Goal: Find specific page/section: Find specific page/section

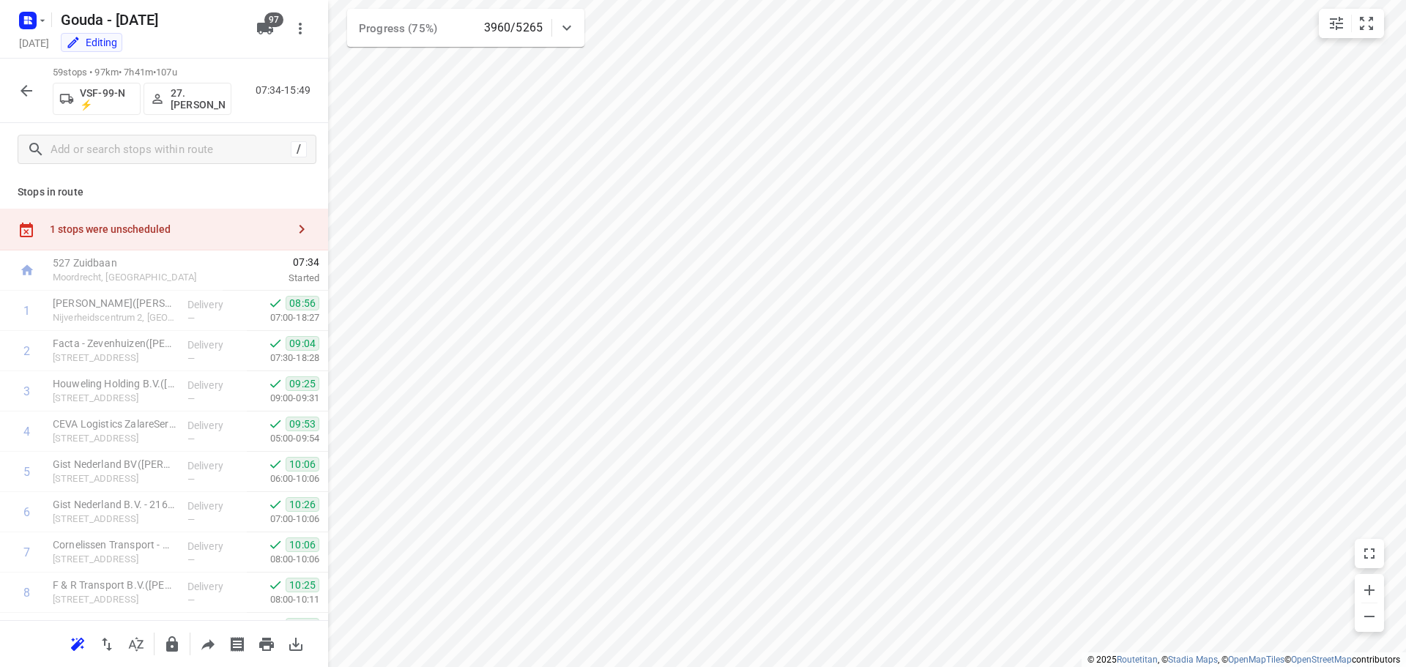
click at [25, 94] on icon "button" at bounding box center [27, 91] width 12 height 12
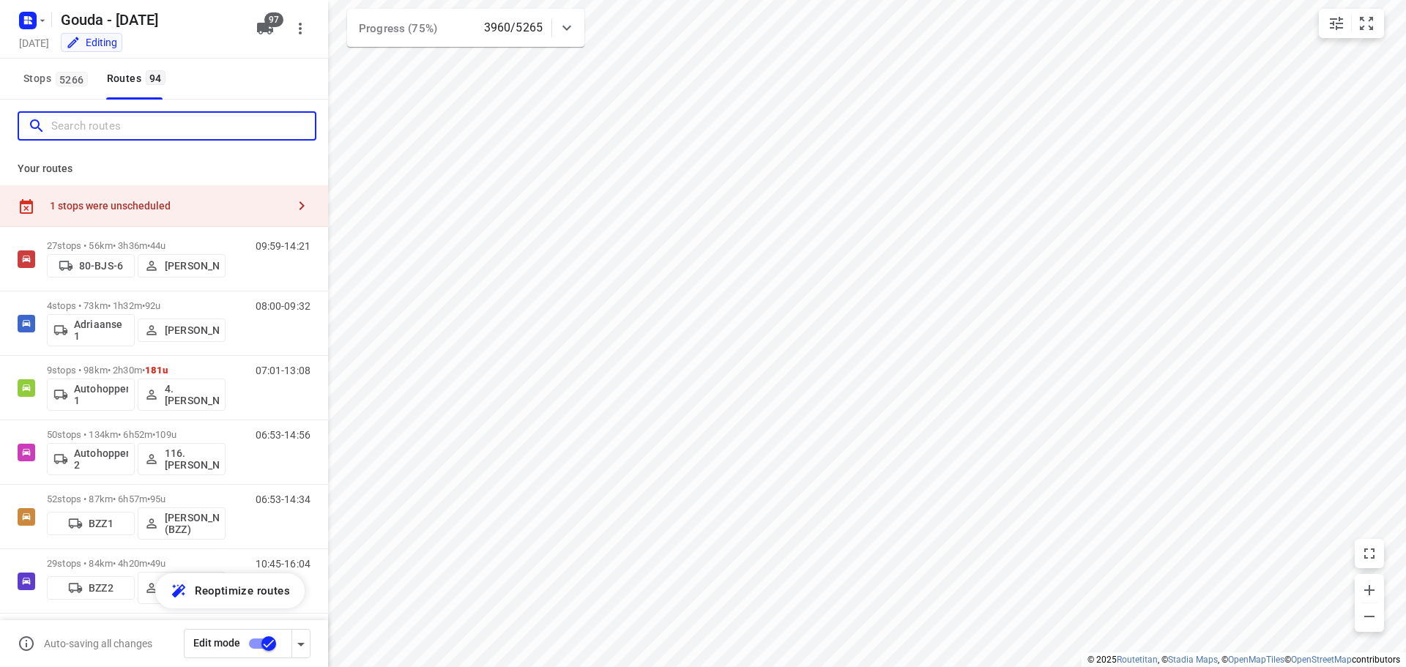
click at [98, 130] on input "Search routes" at bounding box center [183, 126] width 264 height 23
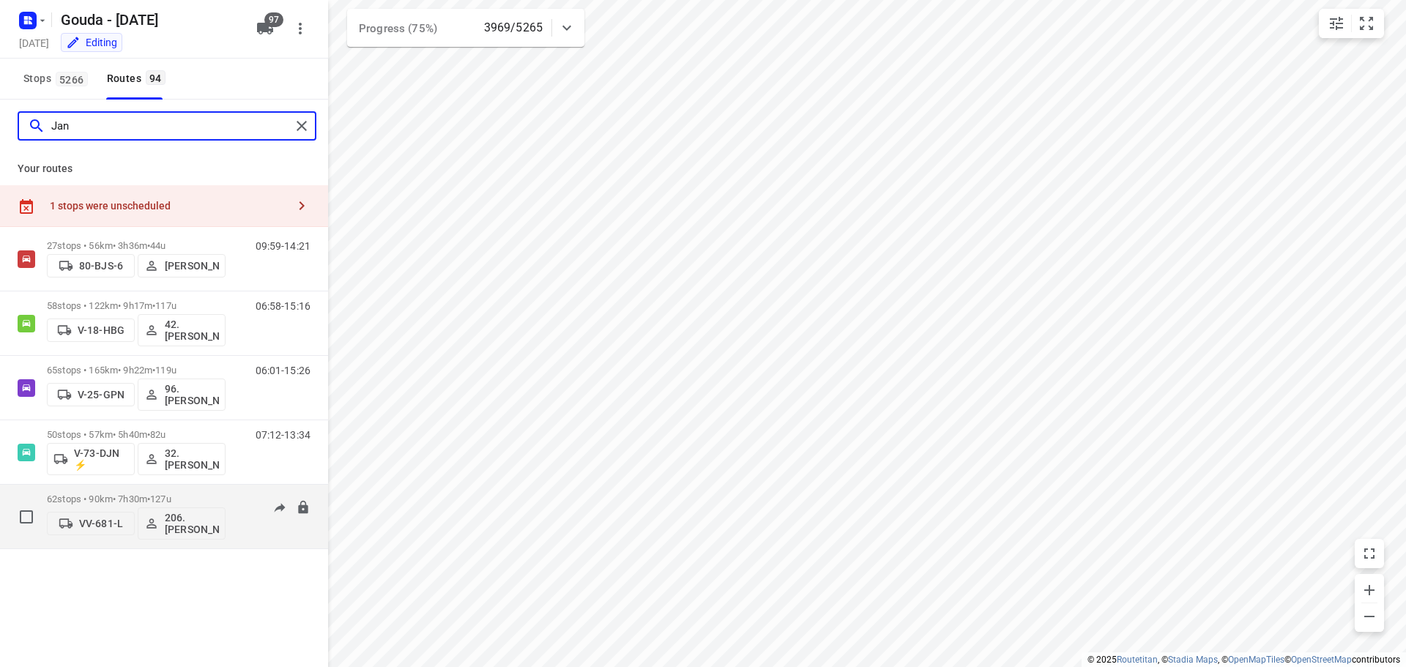
type input "Jan"
click at [103, 500] on p "62 stops • 90km • 7h30m • 127u" at bounding box center [136, 499] width 179 height 11
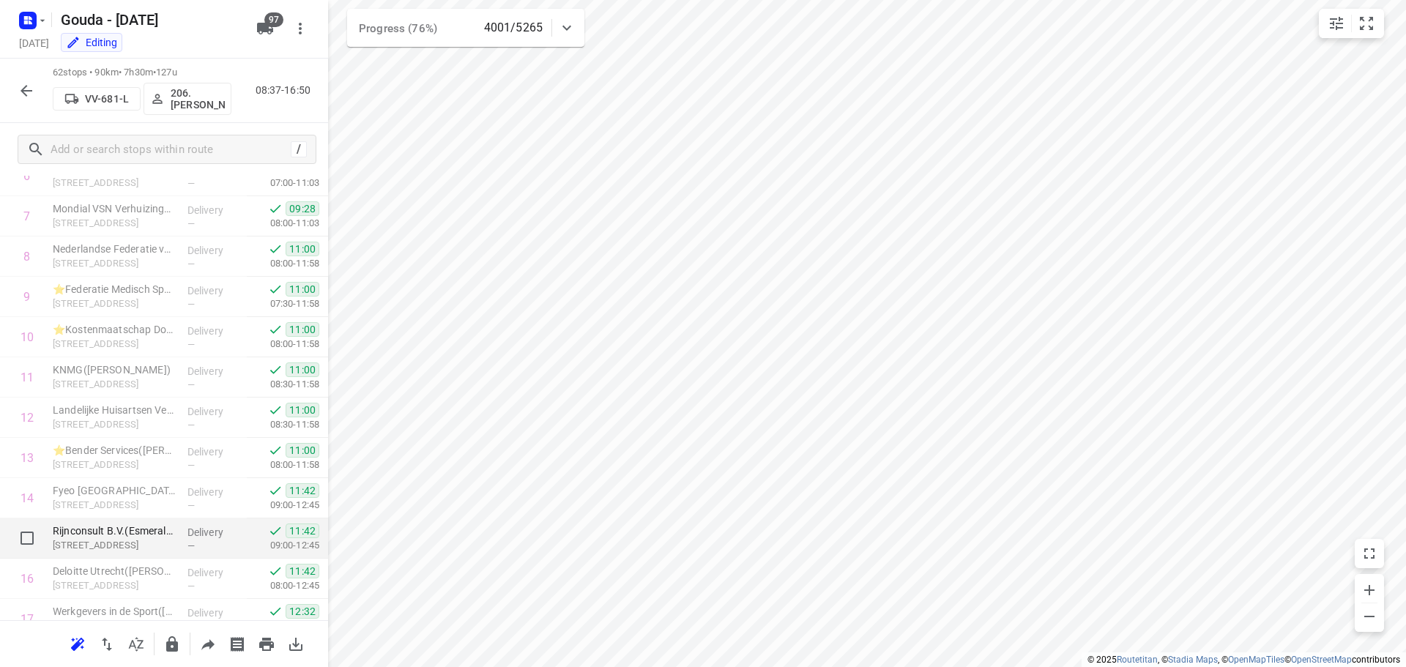
scroll to position [146, 0]
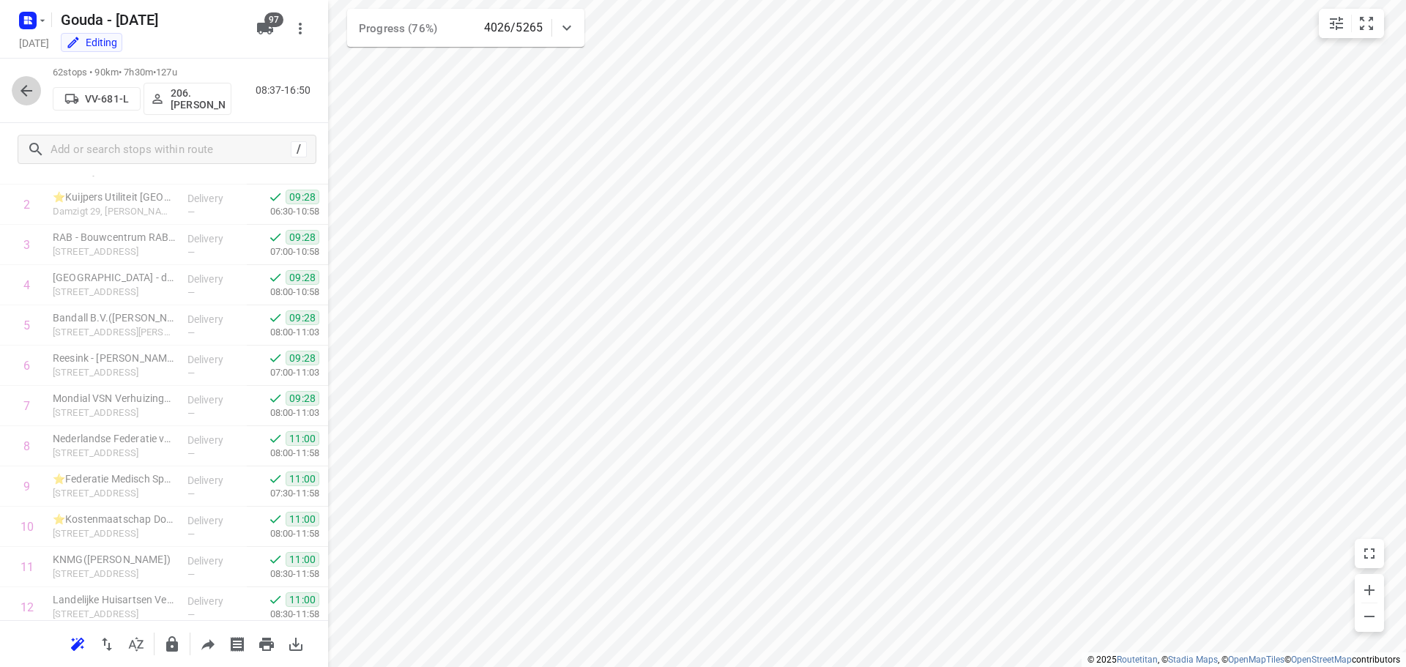
click at [29, 87] on icon "button" at bounding box center [27, 91] width 18 height 18
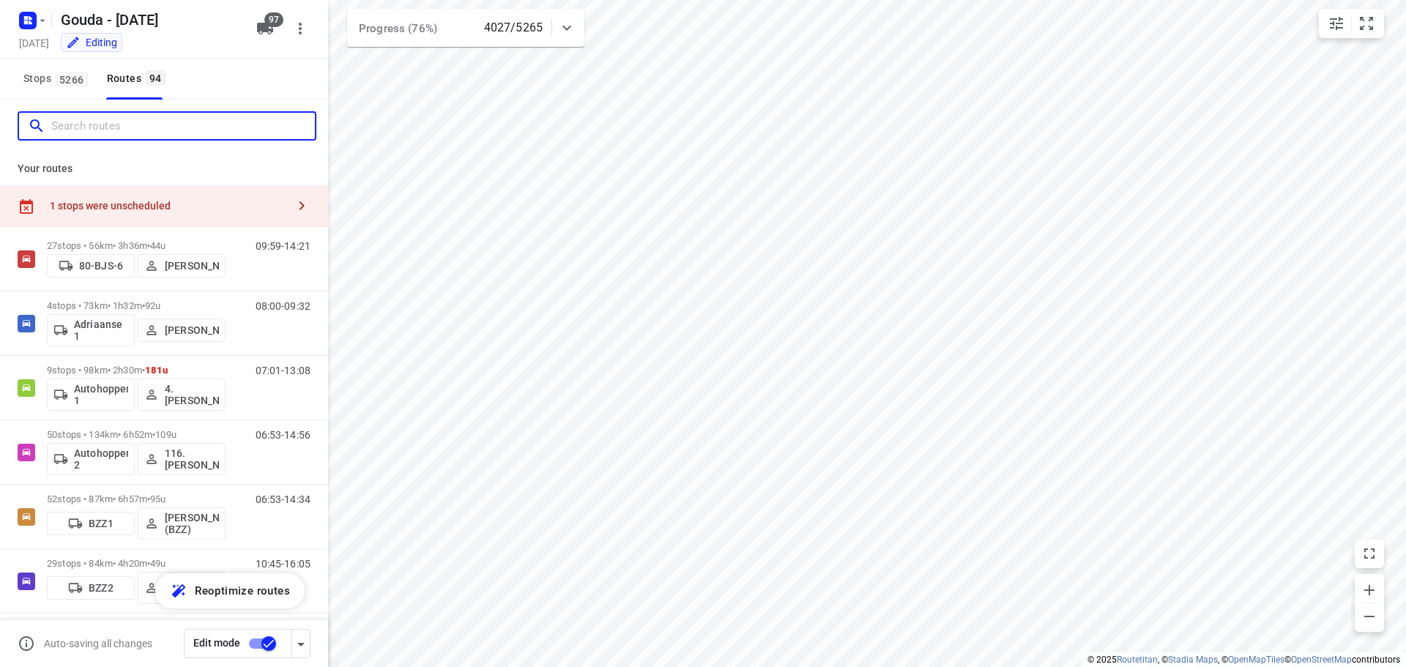
click at [162, 130] on input "Search routes" at bounding box center [183, 126] width 264 height 23
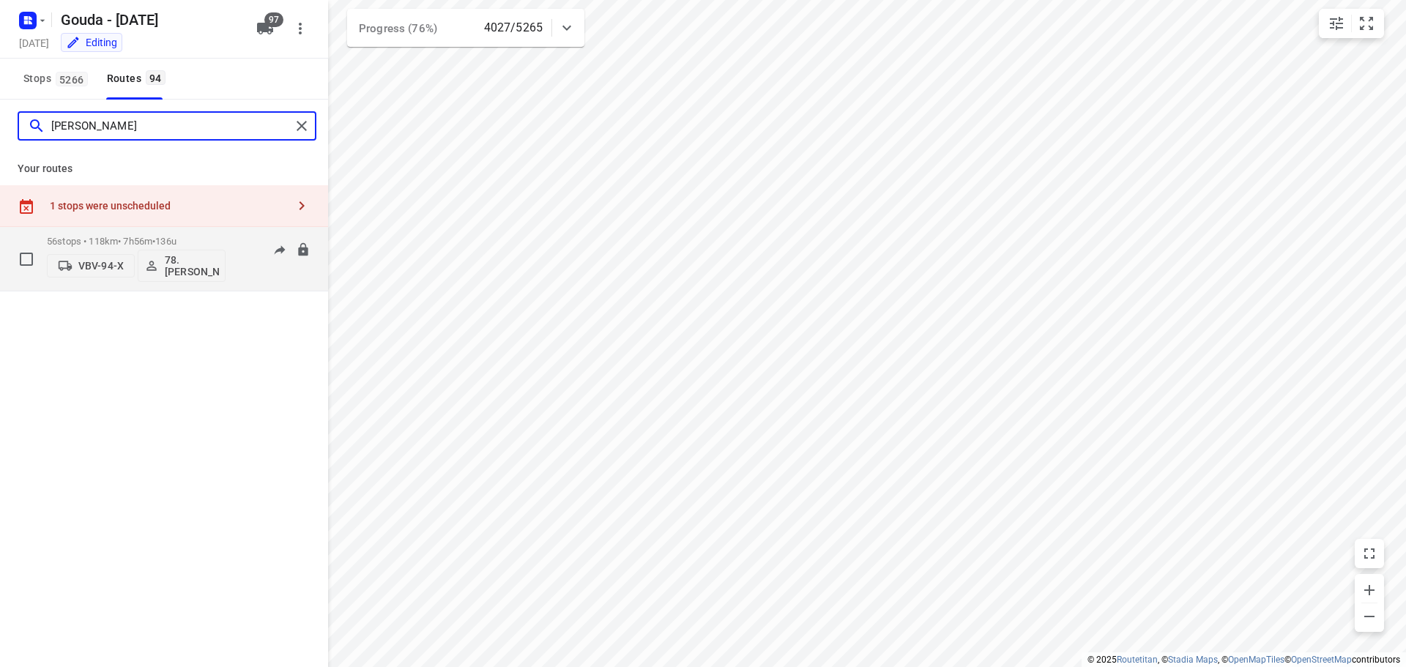
type input "[PERSON_NAME]"
click at [125, 238] on p "56 stops • 118km • 7h56m • 136u" at bounding box center [136, 241] width 179 height 11
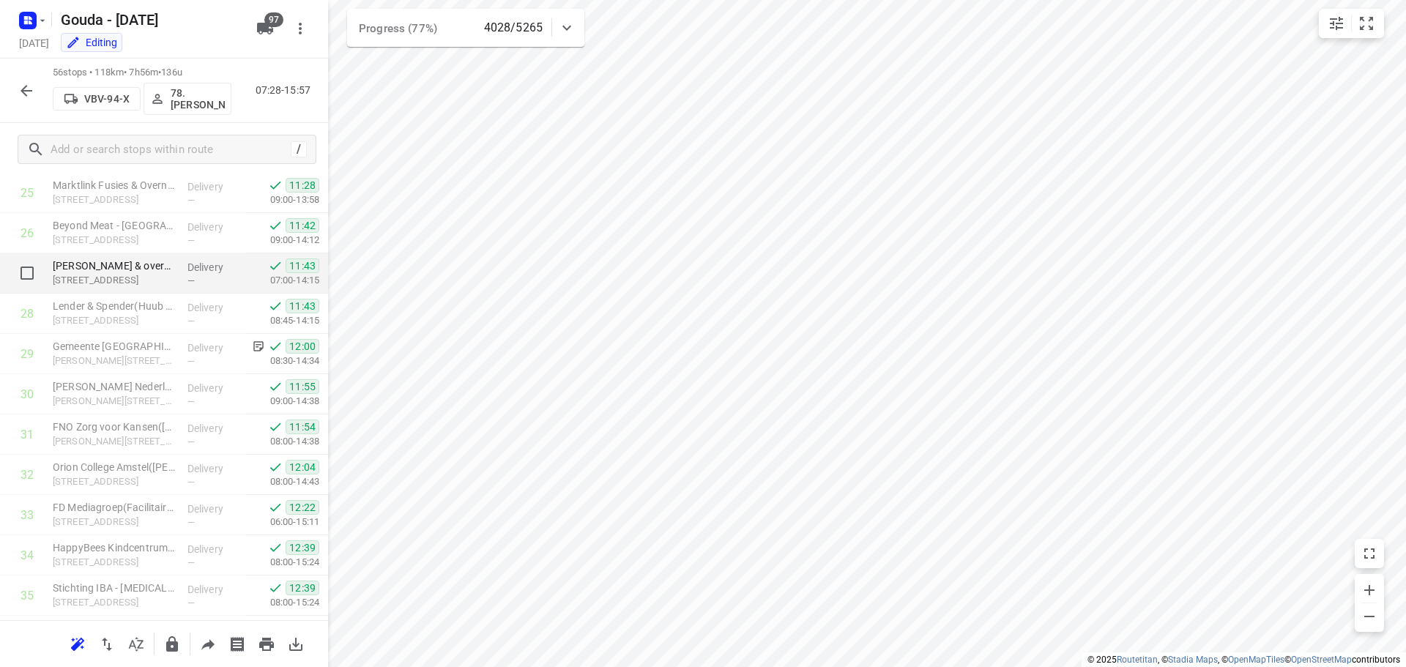
scroll to position [1099, 0]
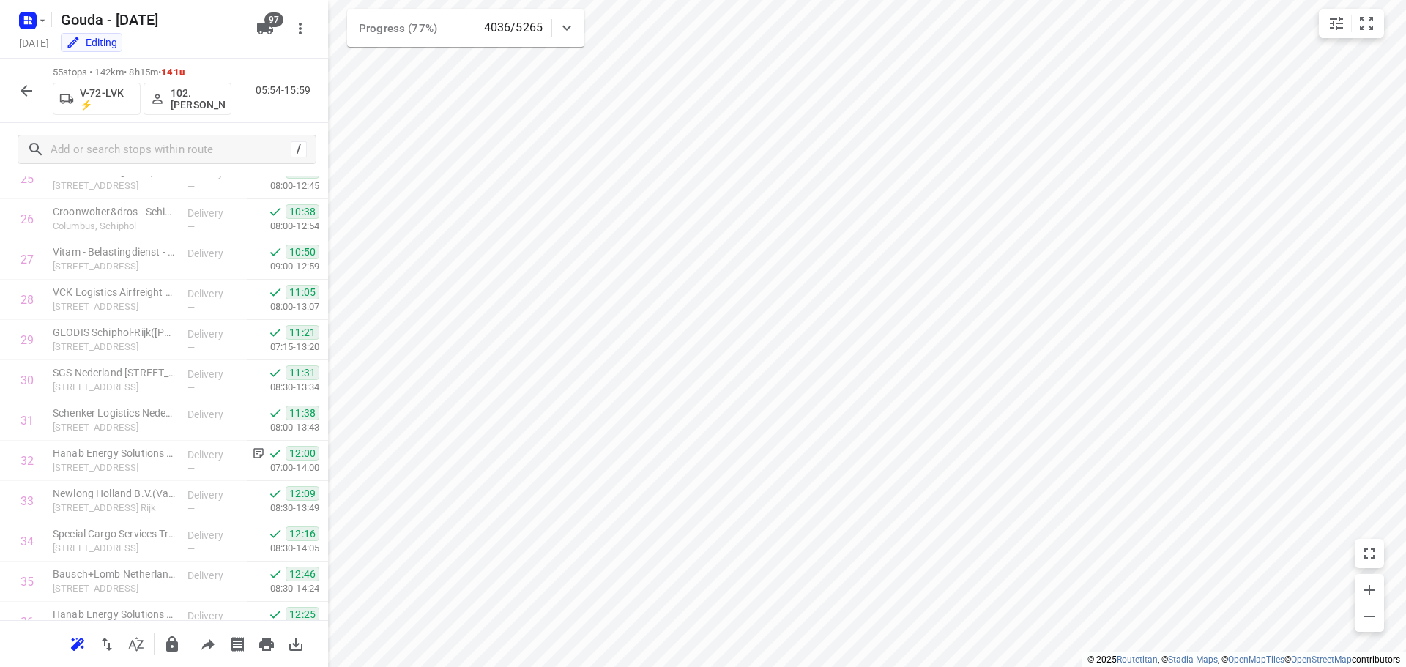
click at [28, 86] on icon "button" at bounding box center [27, 91] width 18 height 18
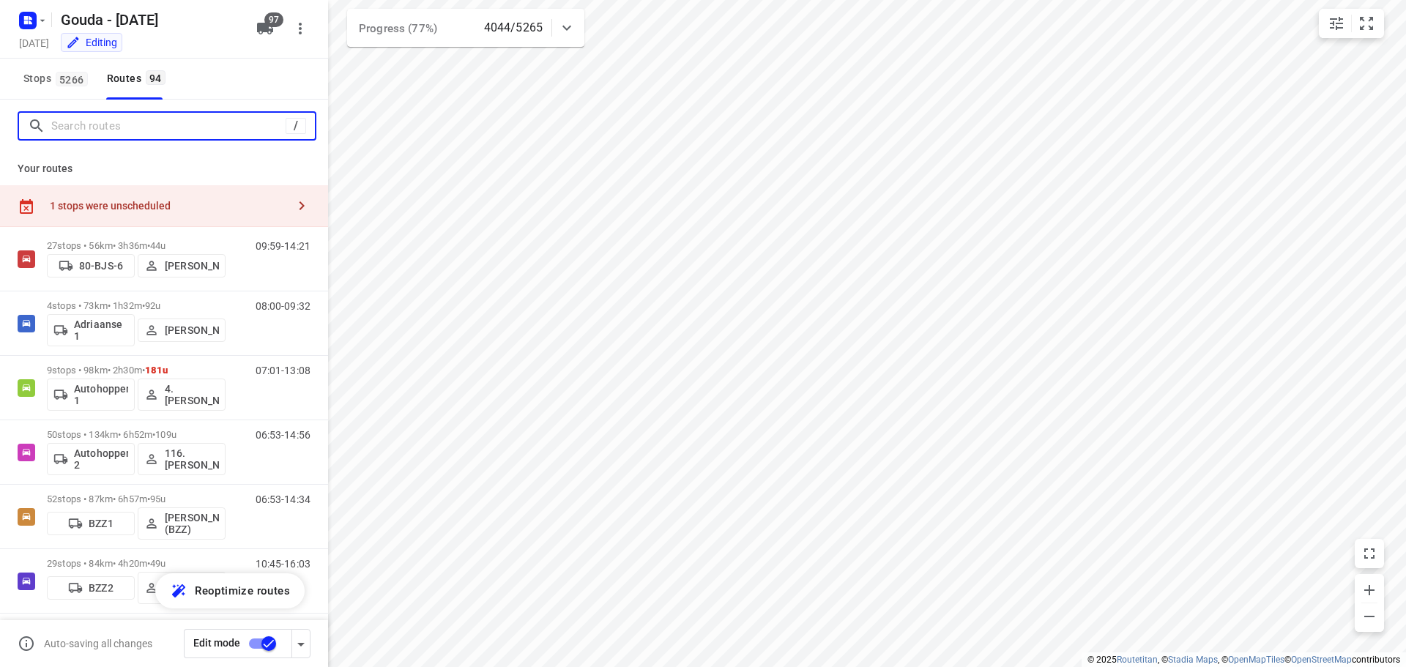
click at [81, 128] on input "Search routes" at bounding box center [168, 126] width 234 height 23
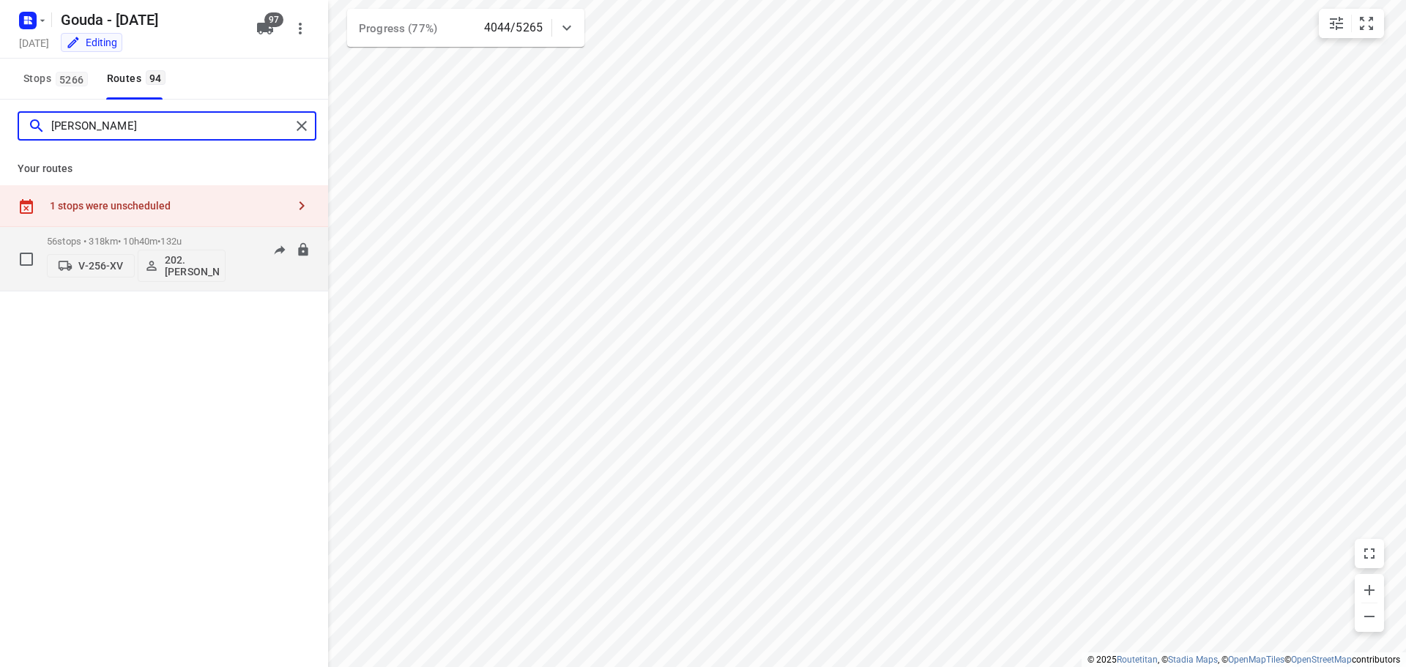
type input "[PERSON_NAME]"
click at [107, 239] on p "56 stops • 318km • 10h40m • 132u" at bounding box center [136, 241] width 179 height 11
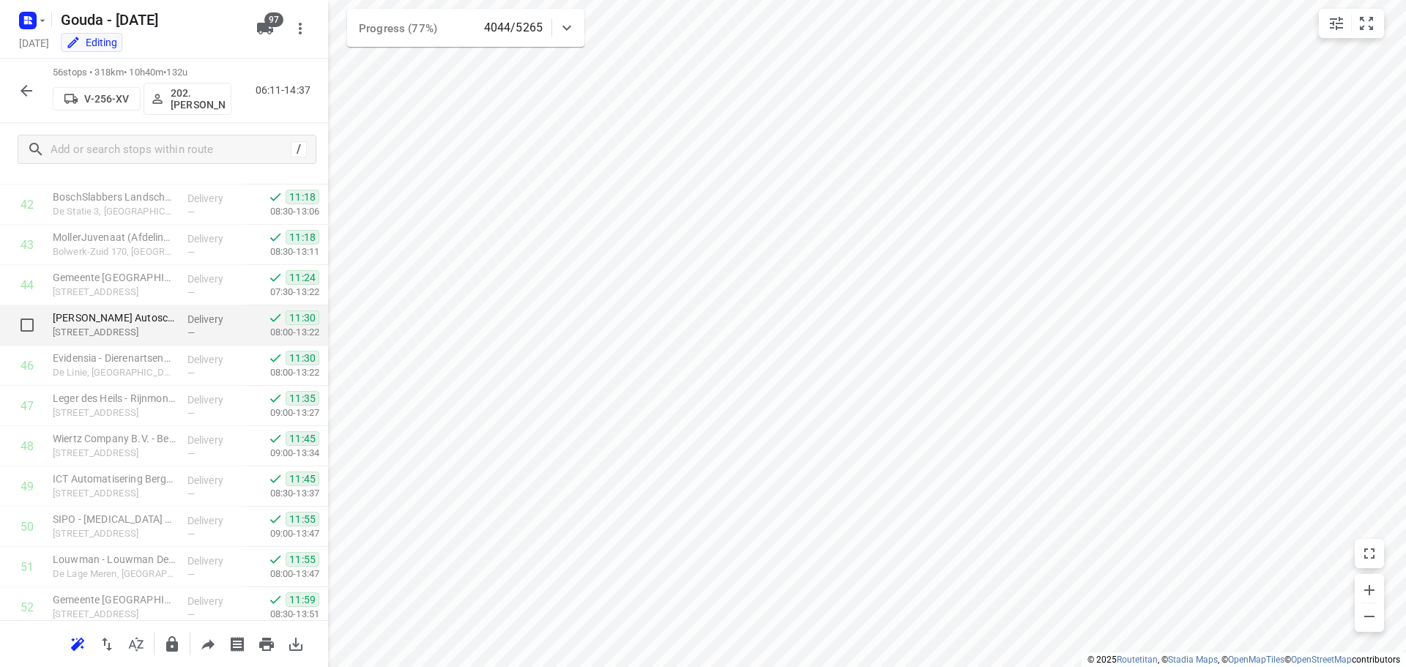
scroll to position [1967, 0]
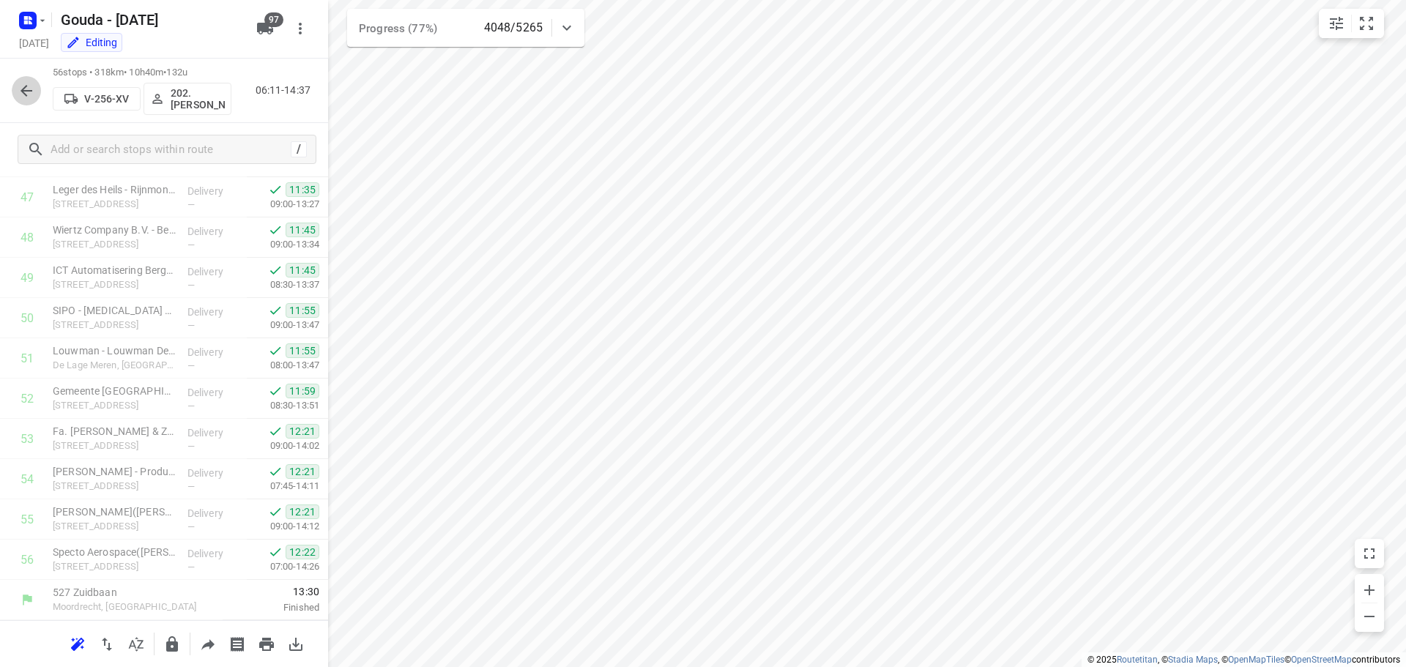
click at [28, 94] on icon "button" at bounding box center [27, 91] width 18 height 18
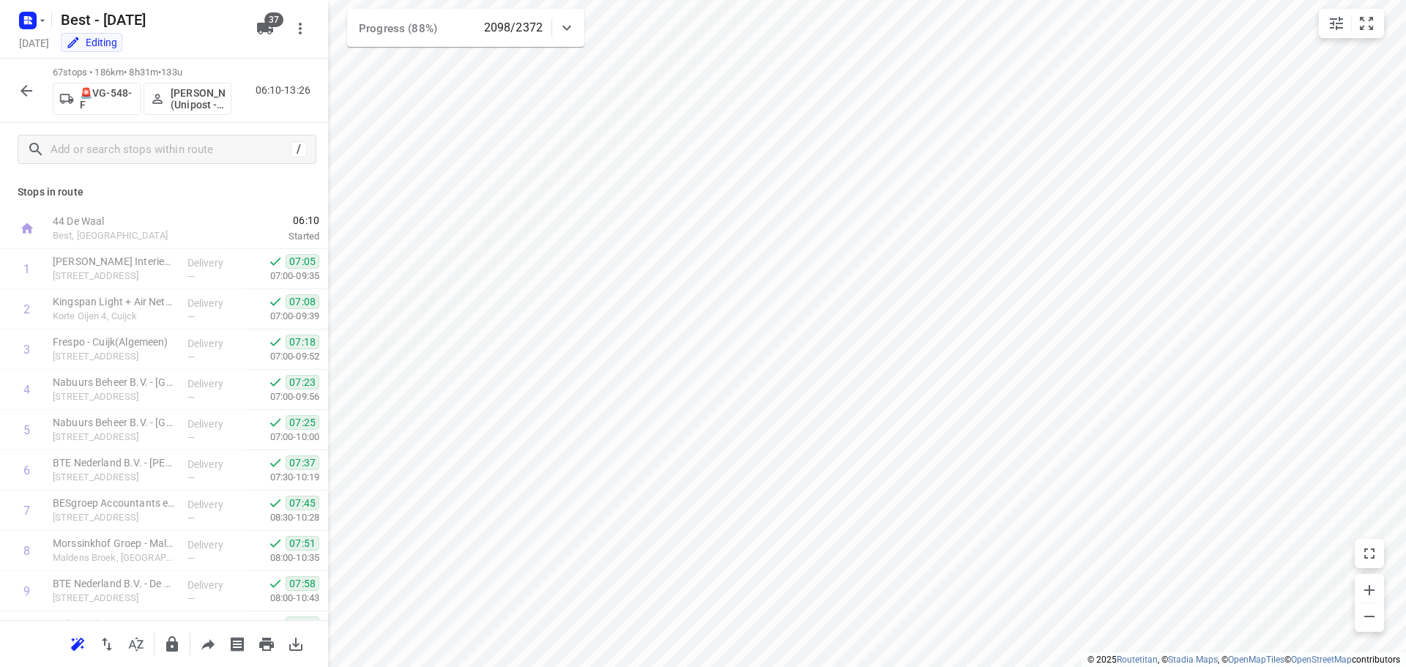
scroll to position [2368, 0]
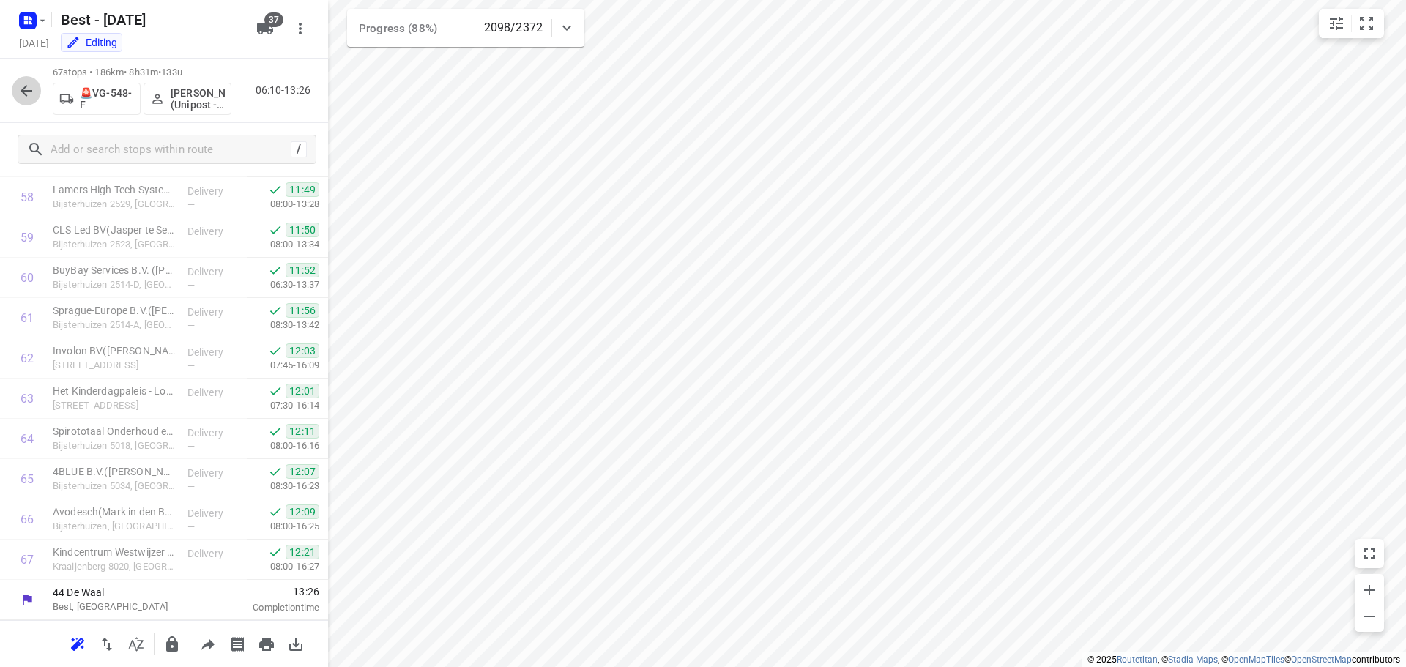
click at [21, 92] on icon "button" at bounding box center [27, 91] width 18 height 18
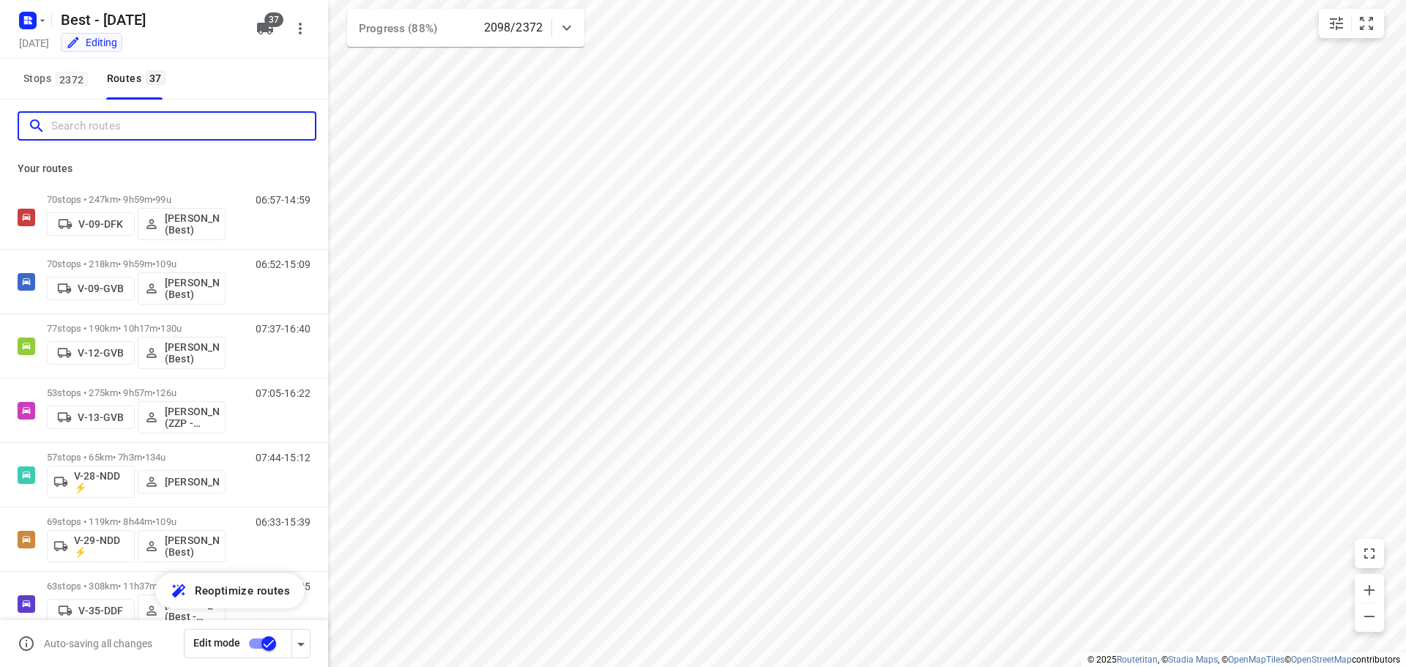
click at [107, 128] on input "Search routes" at bounding box center [183, 126] width 264 height 23
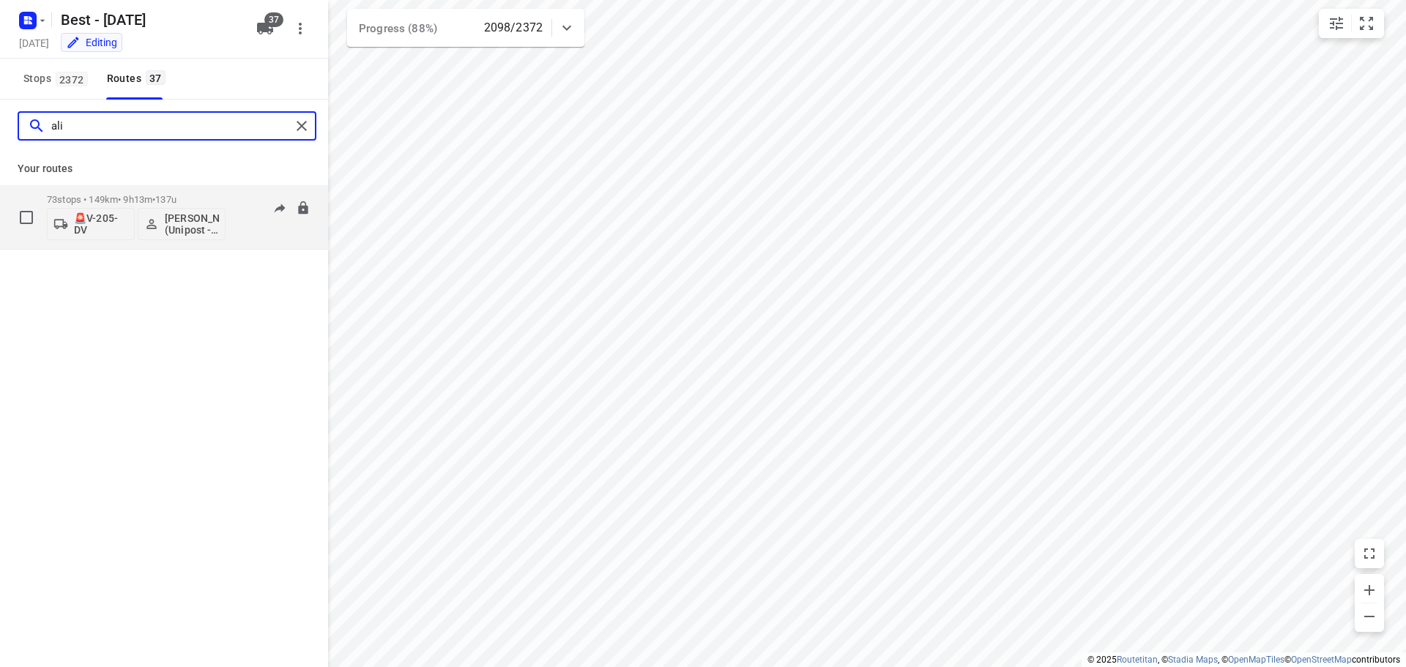
type input "ali"
click at [115, 199] on p "73 stops • 149km • 9h13m • 137u" at bounding box center [136, 199] width 179 height 11
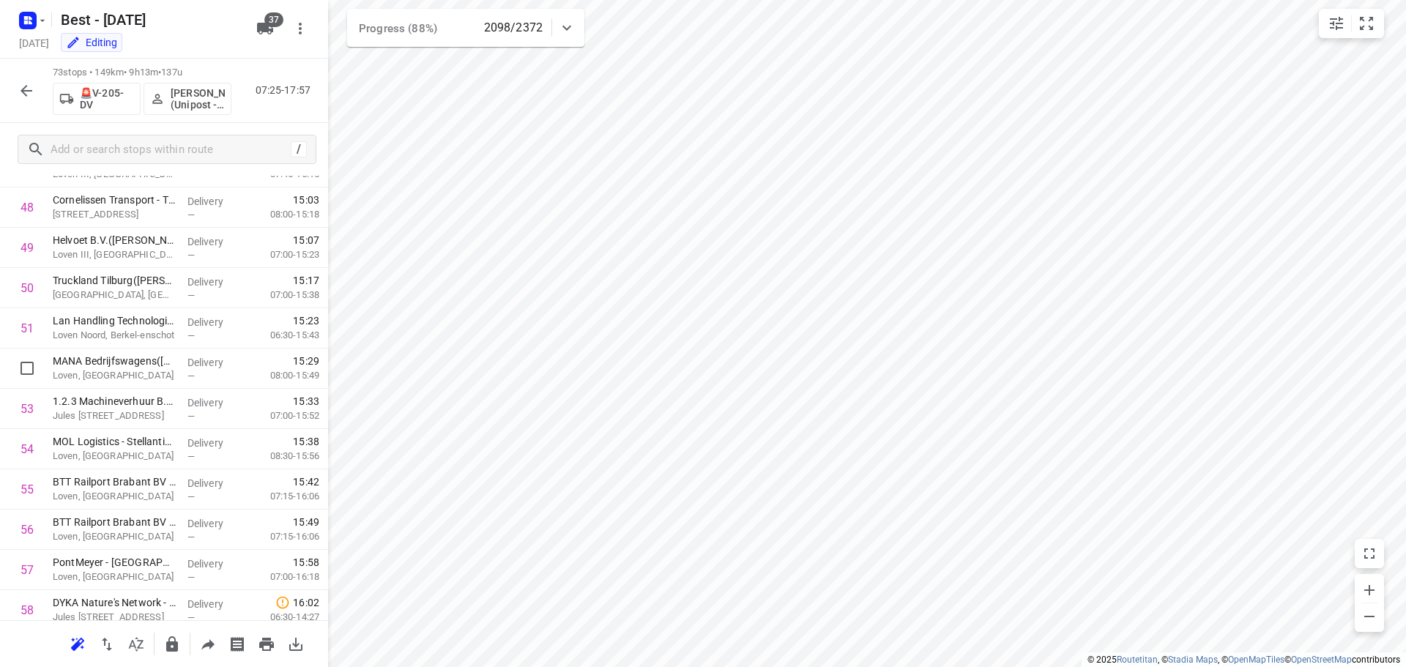
scroll to position [1951, 0]
